Goal: Information Seeking & Learning: Learn about a topic

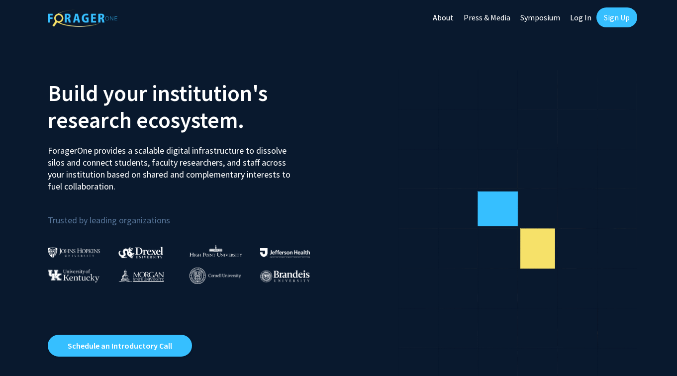
click at [577, 16] on link "Log In" at bounding box center [580, 17] width 31 height 35
select select
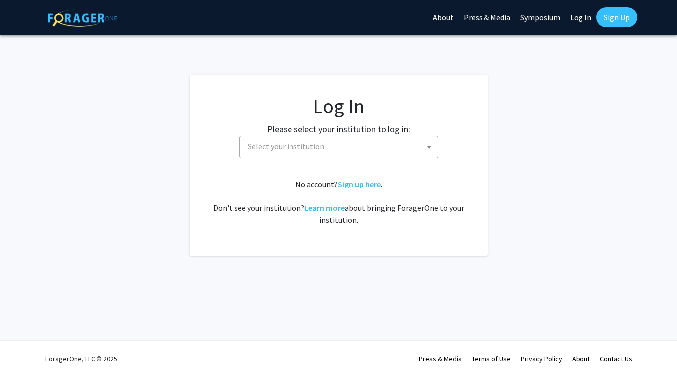
click at [340, 157] on span "Select your institution" at bounding box center [338, 147] width 199 height 22
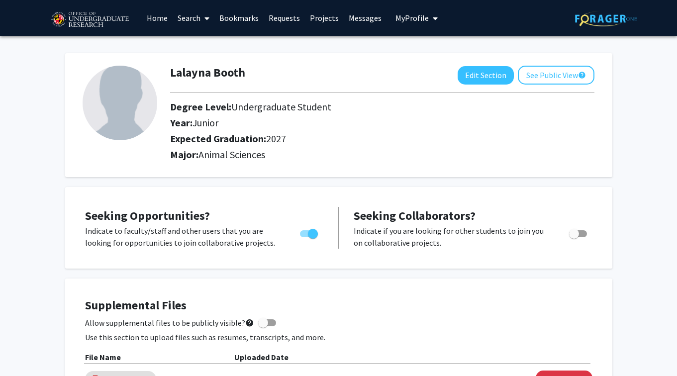
click at [203, 15] on span at bounding box center [204, 18] width 9 height 35
click at [163, 22] on link "Home" at bounding box center [157, 17] width 31 height 35
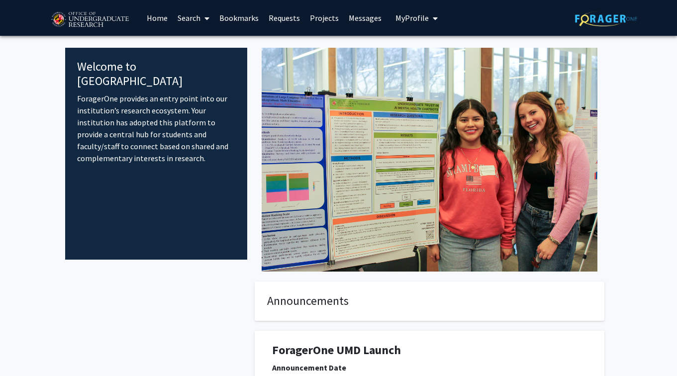
click at [202, 17] on span at bounding box center [204, 18] width 9 height 35
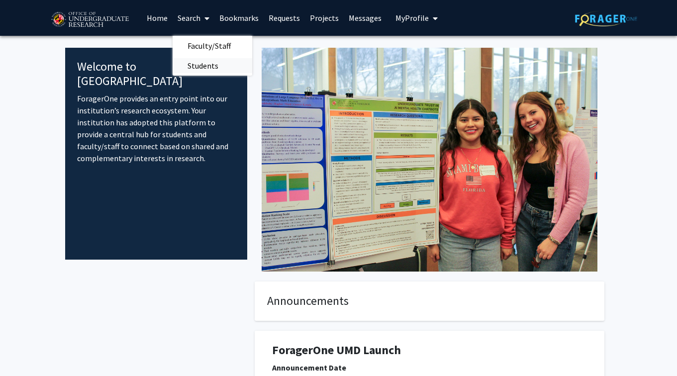
click at [207, 65] on span "Students" at bounding box center [203, 66] width 61 height 20
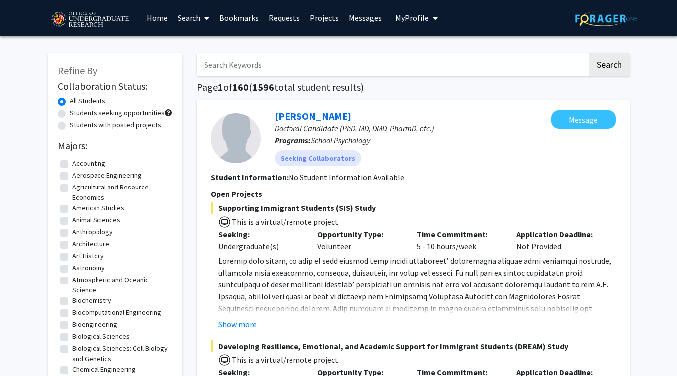
click at [201, 17] on span at bounding box center [204, 18] width 9 height 35
click at [203, 41] on span "Faculty/Staff" at bounding box center [209, 46] width 73 height 20
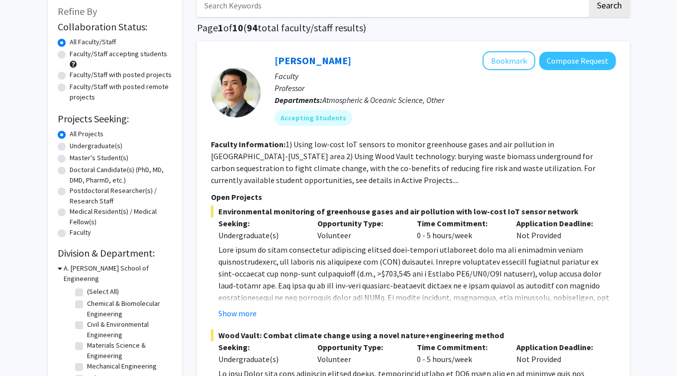
scroll to position [75, 0]
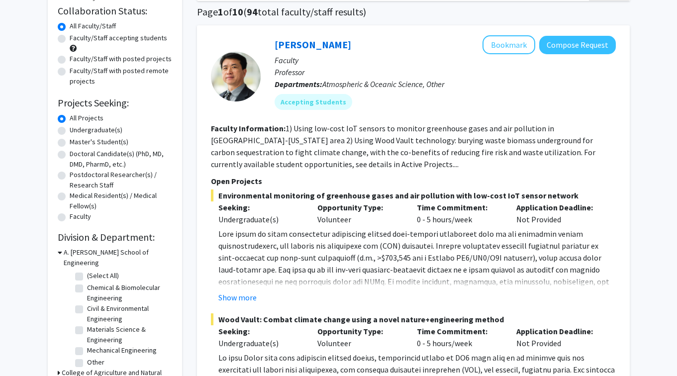
click at [89, 133] on label "Undergraduate(s)" at bounding box center [96, 130] width 53 height 10
click at [76, 131] on input "Undergraduate(s)" at bounding box center [73, 128] width 6 height 6
radio input "true"
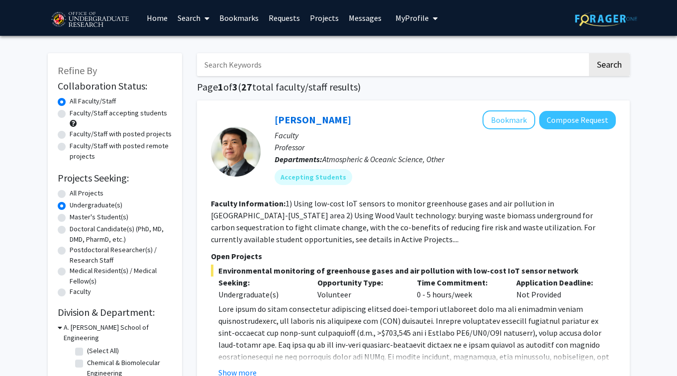
click at [111, 113] on label "Faculty/Staff accepting students" at bounding box center [119, 113] width 98 height 10
click at [76, 113] on input "Faculty/Staff accepting students" at bounding box center [73, 111] width 6 height 6
radio input "true"
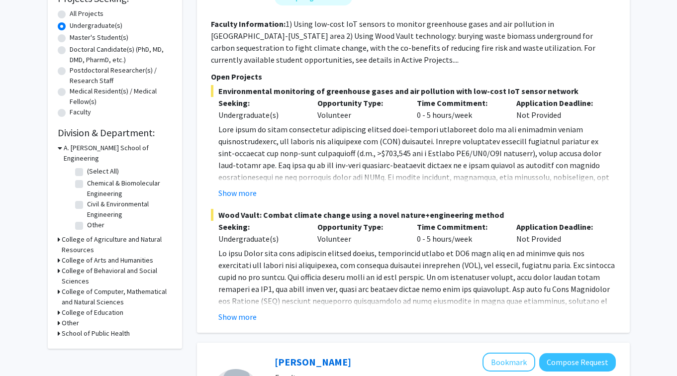
scroll to position [187, 0]
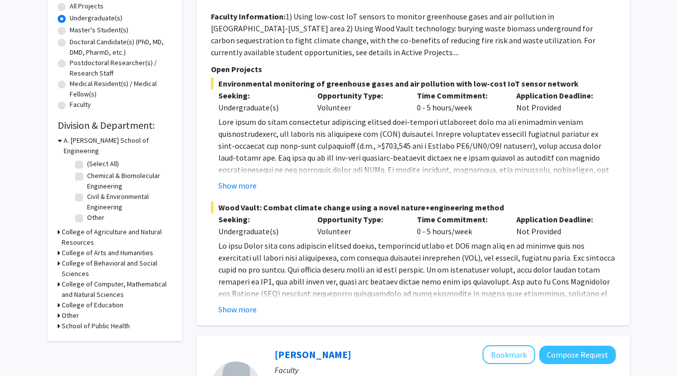
click at [105, 228] on h3 "College of Agriculture and Natural Resources" at bounding box center [117, 237] width 110 height 21
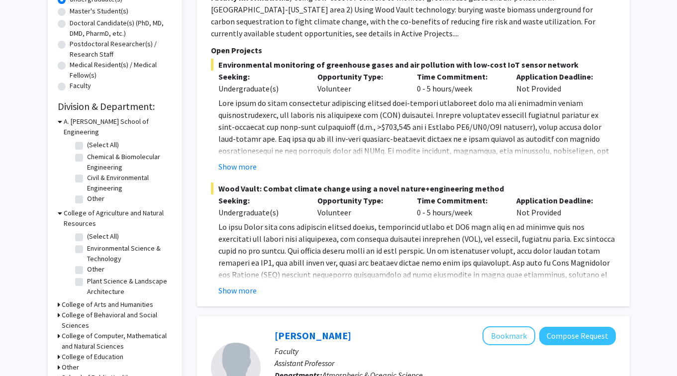
scroll to position [208, 0]
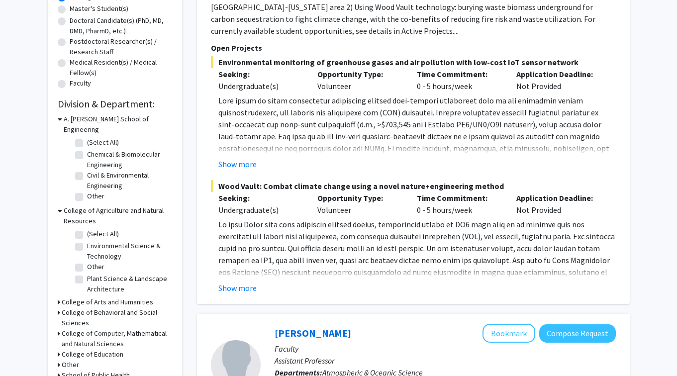
click at [94, 229] on label "(Select All)" at bounding box center [103, 234] width 32 height 10
click at [94, 229] on input "(Select All)" at bounding box center [90, 232] width 6 height 6
checkbox input "true"
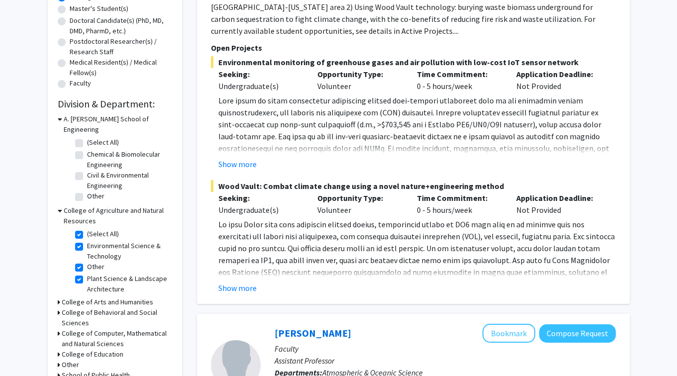
checkbox input "true"
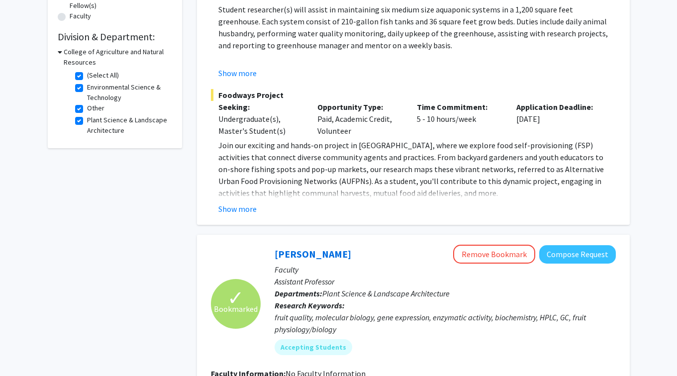
scroll to position [277, 0]
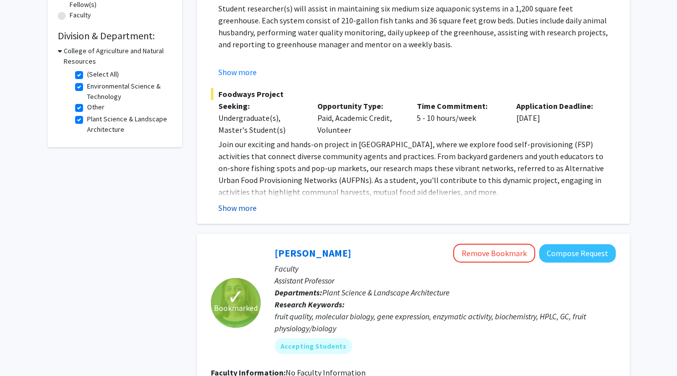
click at [255, 210] on button "Show more" at bounding box center [237, 208] width 38 height 12
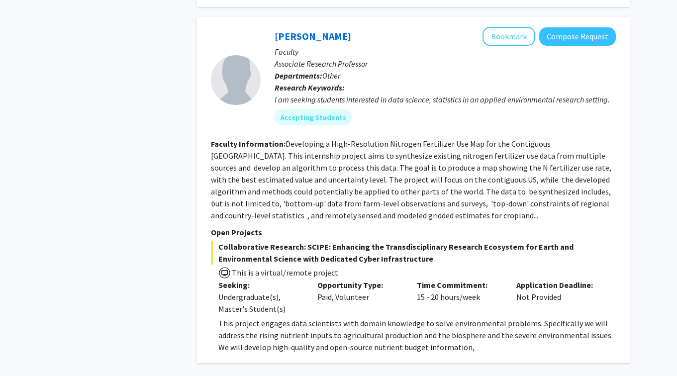
scroll to position [923, 0]
